Goal: Task Accomplishment & Management: Use online tool/utility

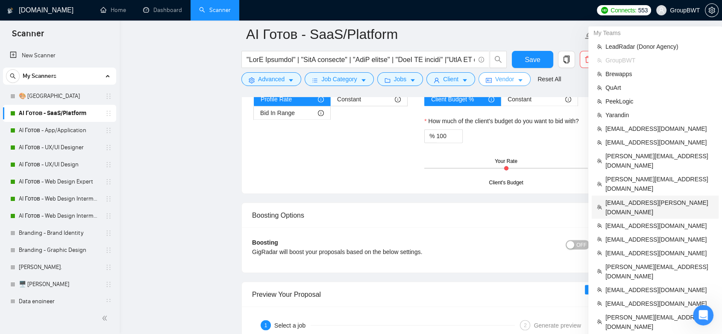
scroll to position [1472, 0]
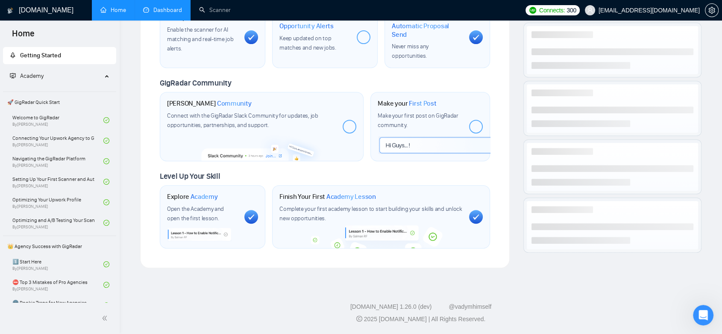
scroll to position [338, 0]
click at [171, 8] on link "Dashboard" at bounding box center [162, 9] width 39 height 7
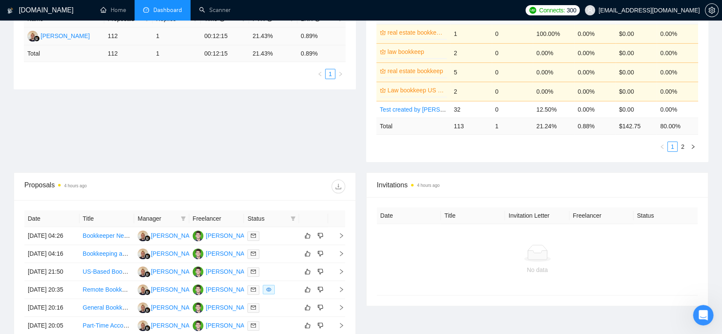
scroll to position [130, 0]
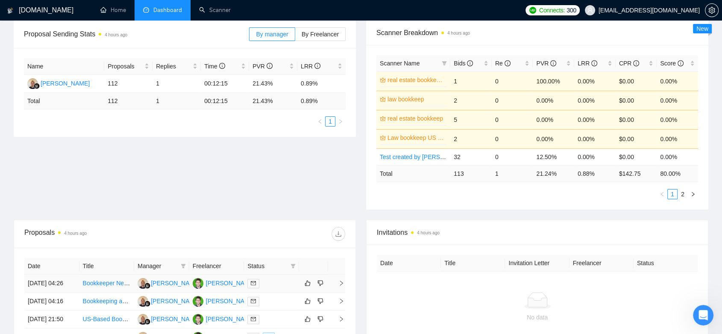
click at [222, 292] on td "[PERSON_NAME]" at bounding box center [216, 283] width 55 height 18
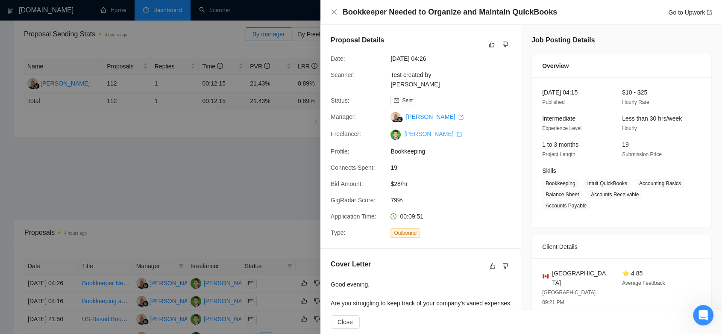
click at [430, 130] on link "[PERSON_NAME]" at bounding box center [433, 133] width 58 height 7
click at [278, 176] on div at bounding box center [361, 167] width 722 height 334
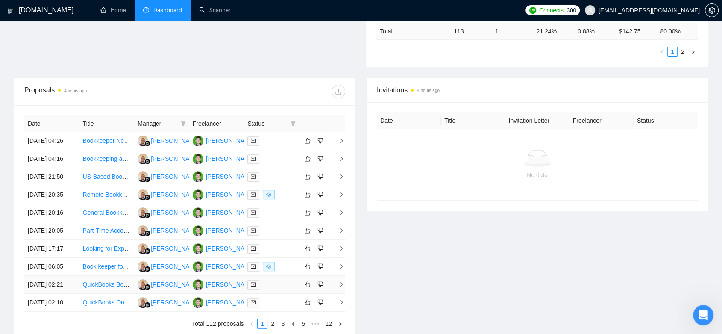
scroll to position [367, 0]
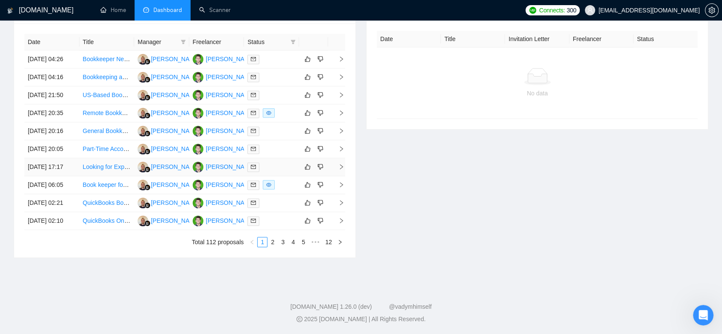
click at [232, 176] on td "[PERSON_NAME]" at bounding box center [216, 167] width 55 height 18
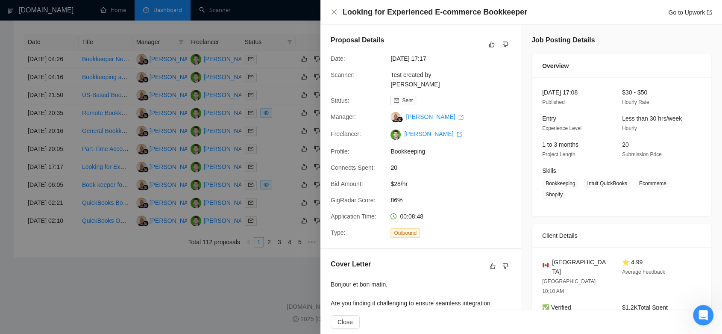
scroll to position [190, 0]
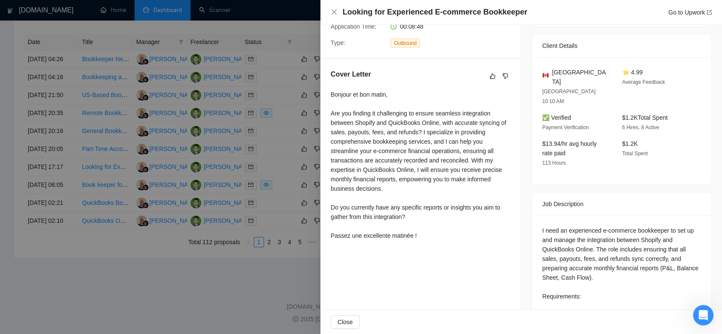
click at [161, 307] on div at bounding box center [361, 167] width 722 height 334
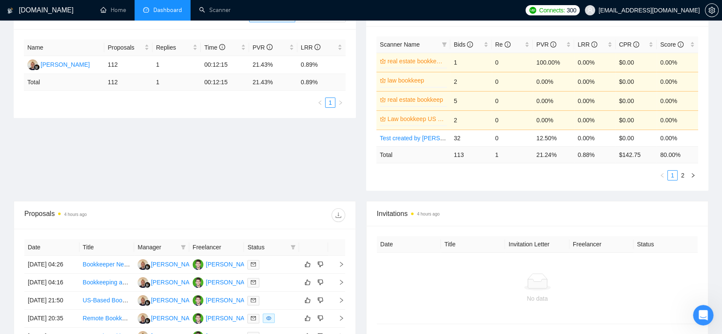
scroll to position [0, 0]
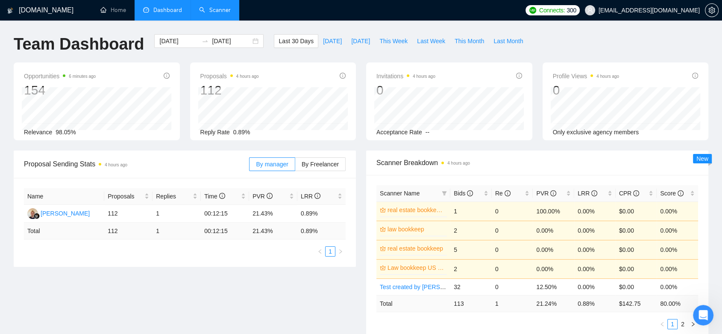
click at [212, 12] on link "Scanner" at bounding box center [215, 9] width 32 height 7
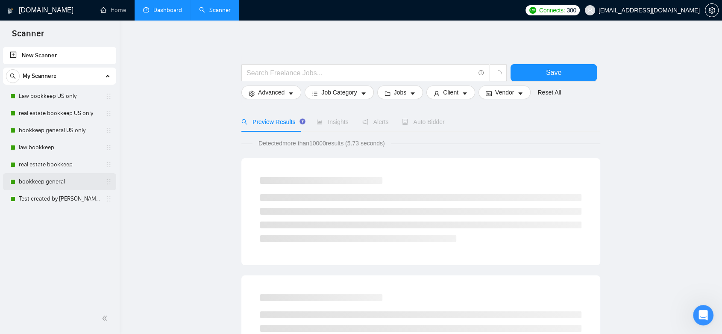
click at [68, 185] on link "bookkeep general" at bounding box center [59, 181] width 81 height 17
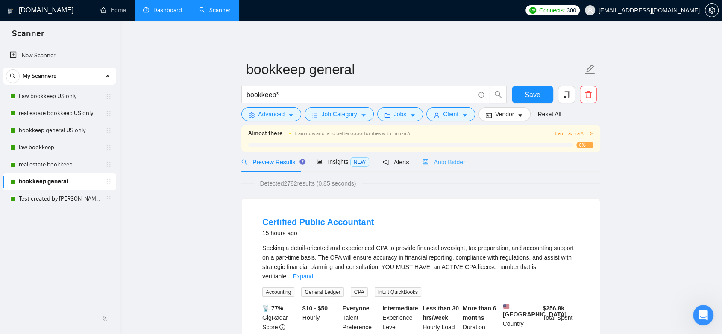
click at [447, 154] on div "Auto Bidder" at bounding box center [444, 162] width 42 height 20
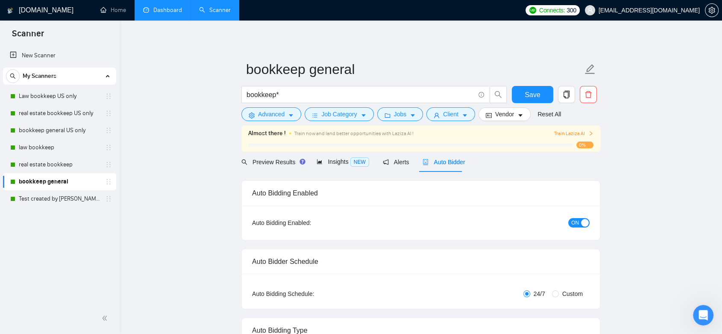
checkbox input "true"
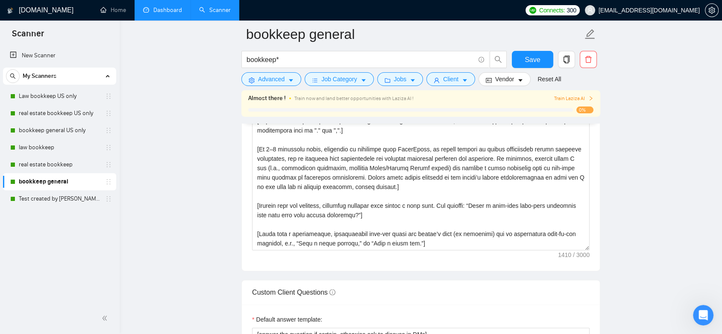
scroll to position [950, 0]
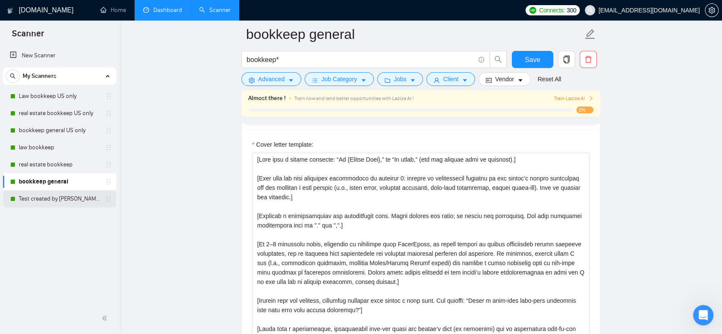
click at [71, 200] on link "Test created by [PERSON_NAME]" at bounding box center [59, 198] width 81 height 17
